Goal: Task Accomplishment & Management: Complete application form

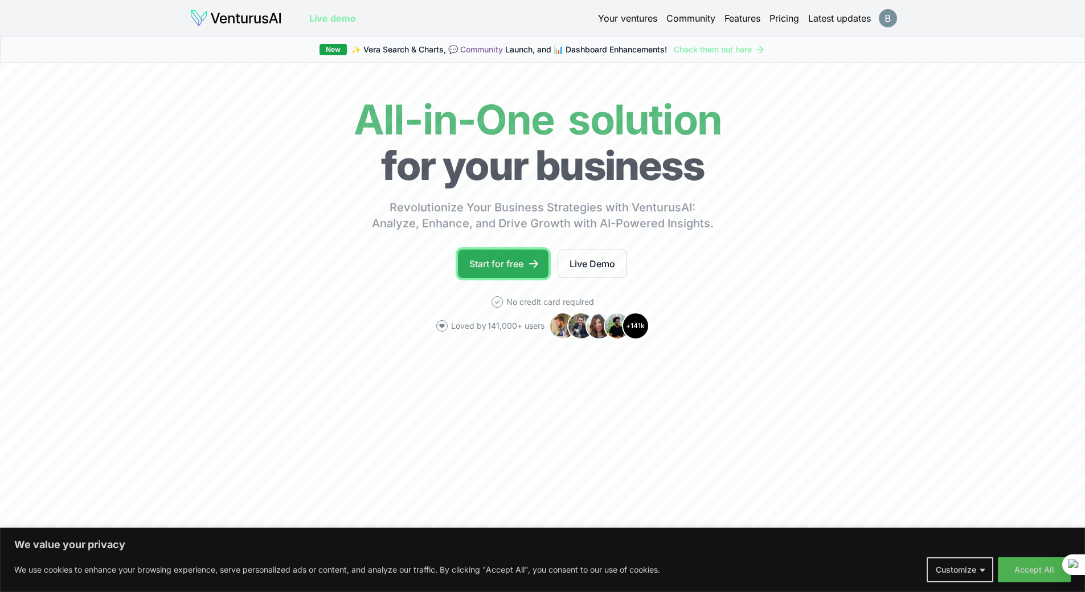
click at [497, 272] on link "Start for free" at bounding box center [503, 263] width 91 height 28
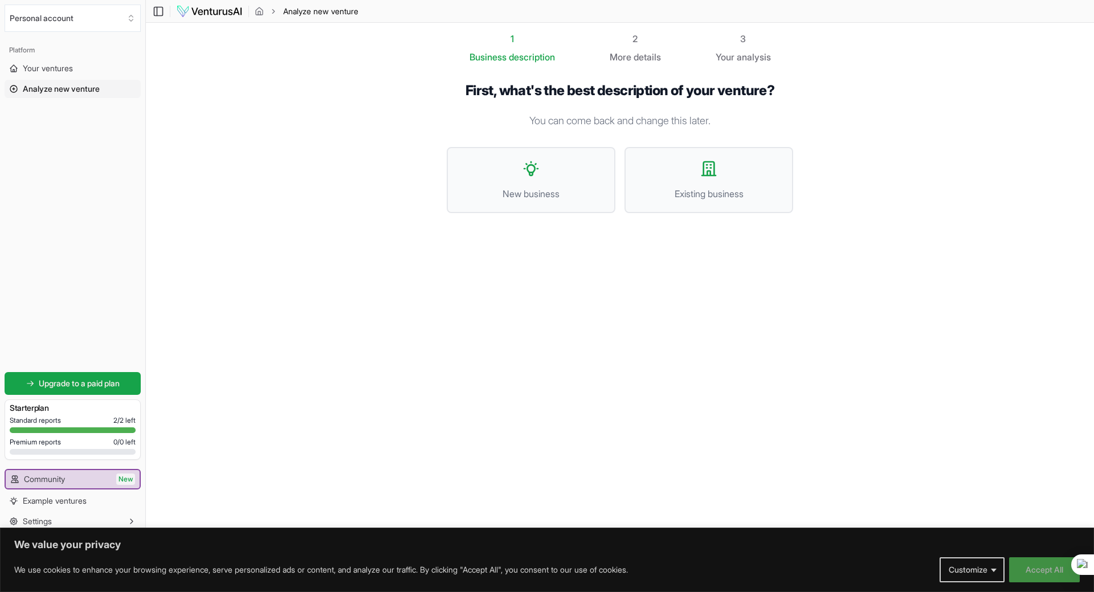
click at [1054, 574] on button "Accept All" at bounding box center [1044, 569] width 71 height 25
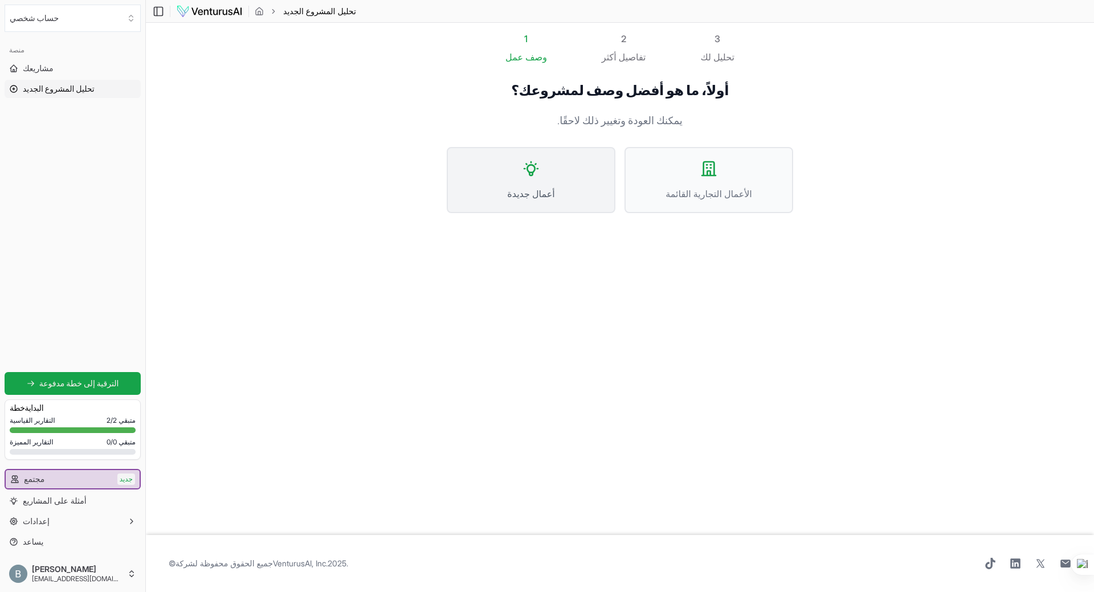
click at [546, 192] on font "أعمال جديدة" at bounding box center [530, 193] width 47 height 11
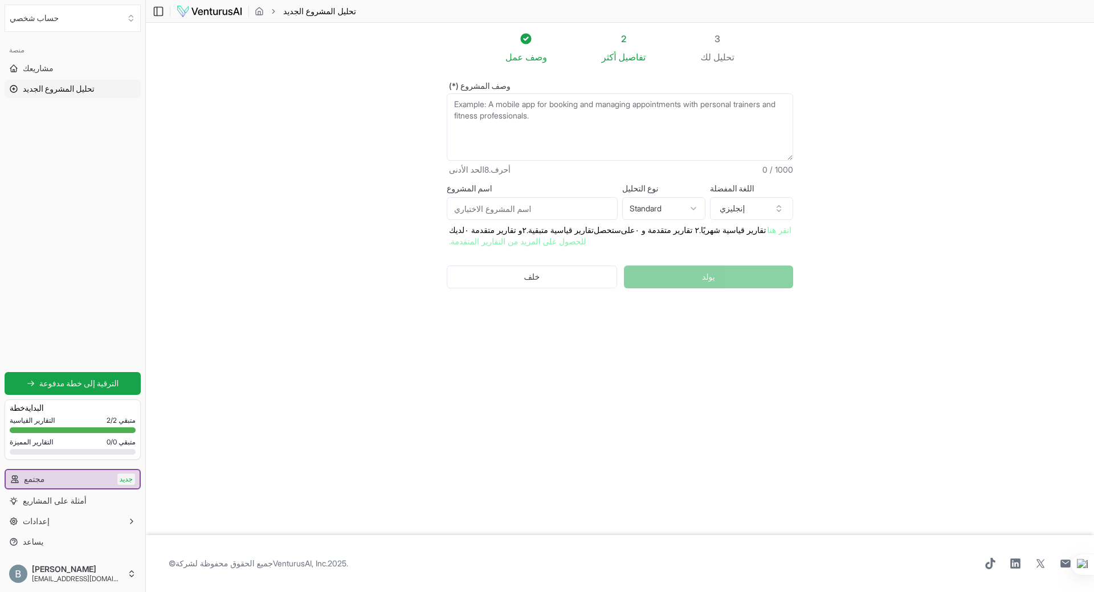
click at [540, 135] on textarea "وصف المشروع (*)" at bounding box center [620, 126] width 346 height 67
type textarea "l"
type textarea "مزراعه هواتف 100 هاتف فقط"
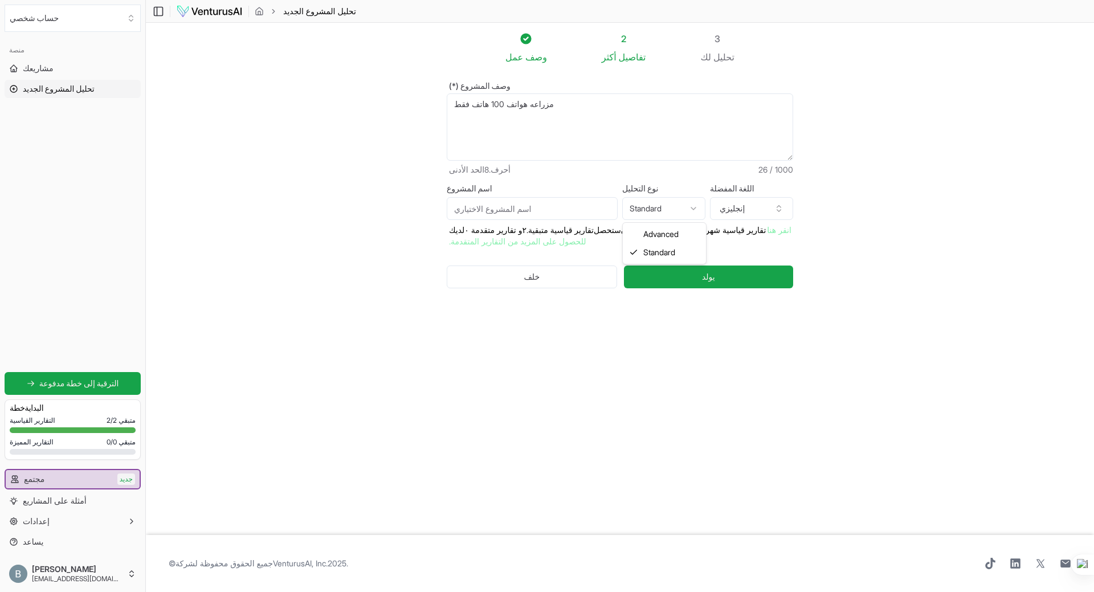
click at [699, 209] on html "نحن نقدر خصوصيتك نستخدم ملفات تعريف الارتباط لتحسين تجربة تصفحك، وتقديم إعلانات…" at bounding box center [547, 296] width 1094 height 592
click at [685, 209] on html "نحن نقدر خصوصيتك نستخدم ملفات تعريف الارتباط لتحسين تجربة تصفحك، وتقديم إعلانات…" at bounding box center [547, 296] width 1094 height 592
click at [846, 220] on html "نحن نقدر خصوصيتك نستخدم ملفات تعريف الارتباط لتحسين تجربة تصفحك، وتقديم إعلانات…" at bounding box center [547, 296] width 1094 height 592
click at [783, 213] on button "إنجليزي" at bounding box center [751, 208] width 83 height 23
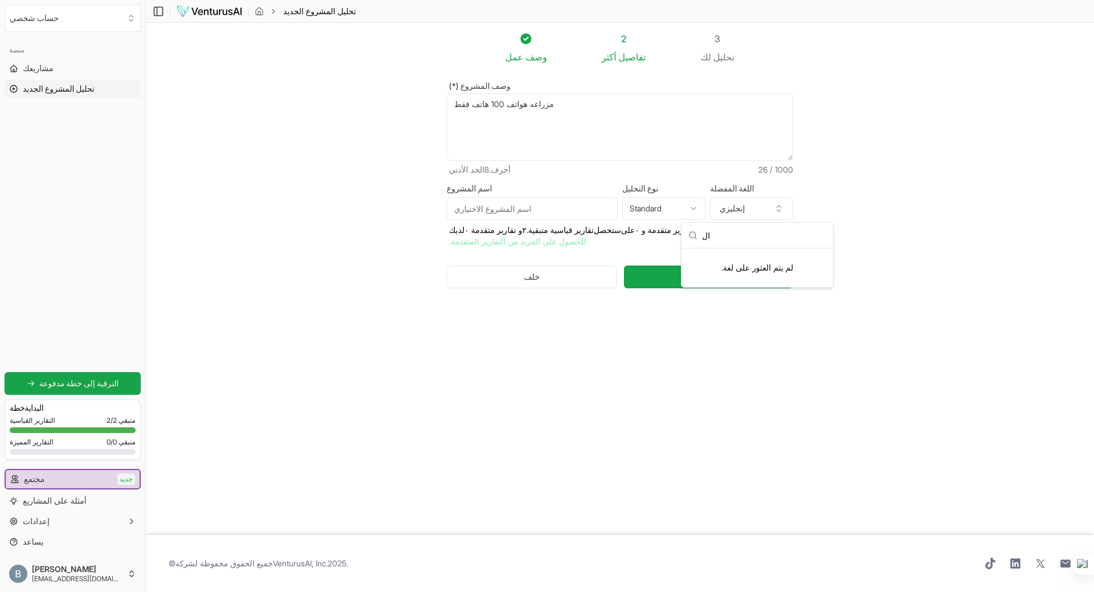
type input "ا"
type input "arb"
click at [722, 260] on div "عربي" at bounding box center [757, 260] width 147 height 18
click at [759, 214] on button "إنجليزي" at bounding box center [751, 208] width 83 height 23
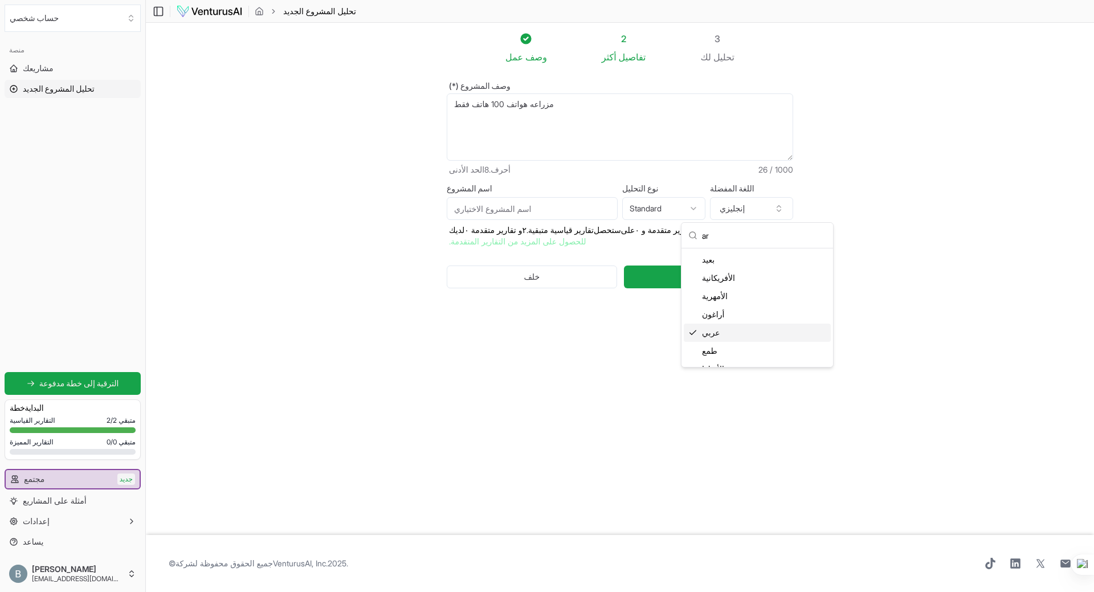
type input "ar"
click at [957, 277] on section "عمل وصف 2 أكثر تفاصيل 3 لك تحليل وصف المشروع (*) مزراعه هواتف 100 هاتف فقط الحد…" at bounding box center [620, 279] width 948 height 512
click at [759, 204] on button "إنجليزي" at bounding box center [751, 208] width 83 height 23
click at [752, 329] on div "عربي" at bounding box center [757, 330] width 147 height 18
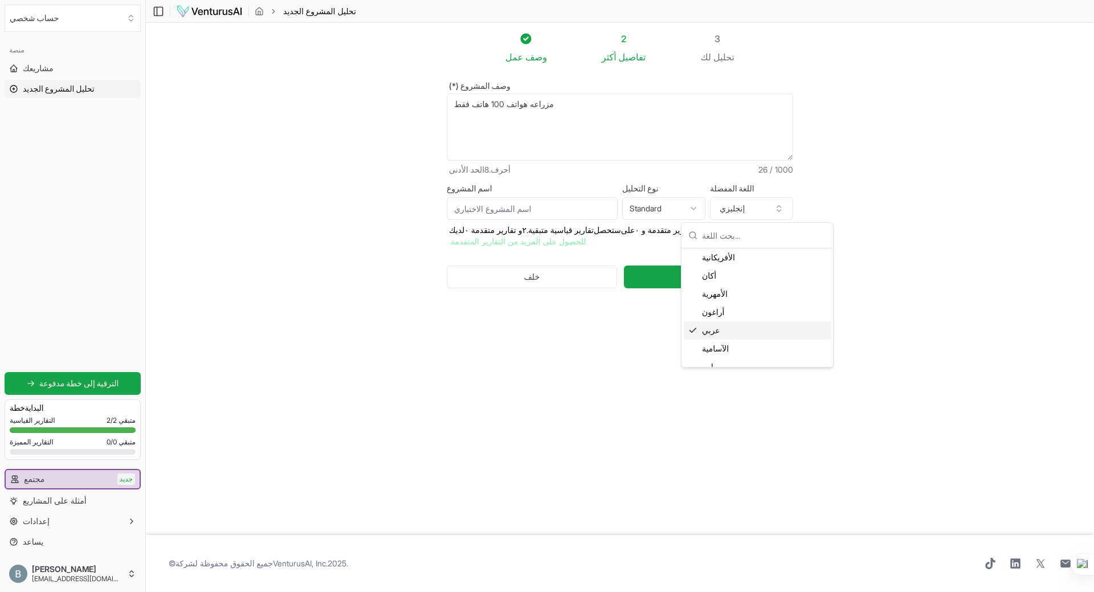
click at [946, 318] on section "عمل وصف 2 أكثر تفاصيل 3 لك تحليل وصف المشروع (*) مزراعه هواتف 100 هاتف فقط الحد…" at bounding box center [620, 279] width 948 height 512
click at [731, 271] on button "يولد" at bounding box center [708, 276] width 169 height 23
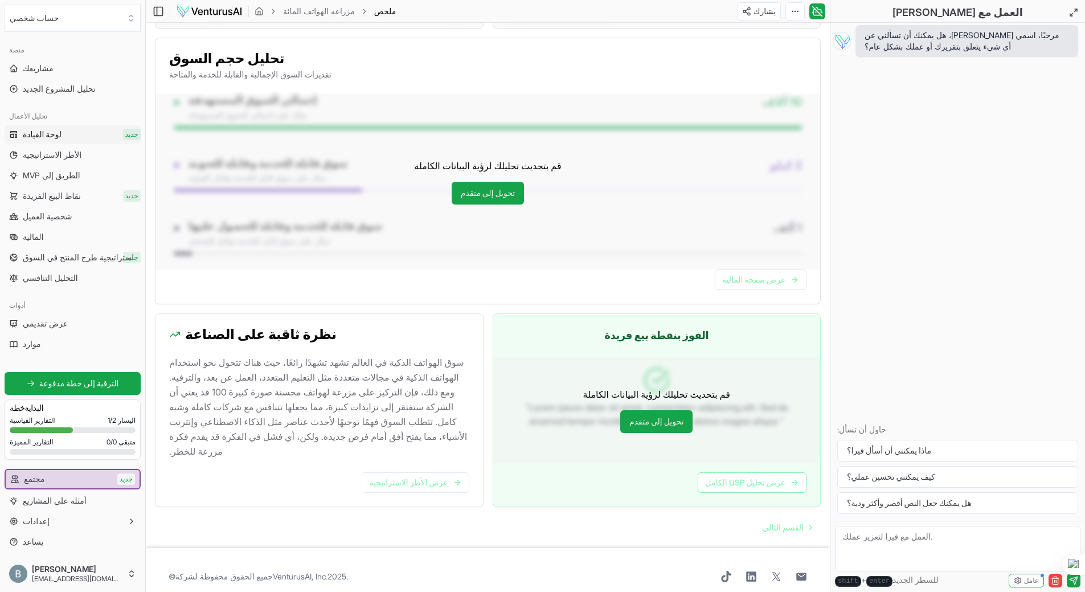
scroll to position [841, 0]
